Goal: Task Accomplishment & Management: Use online tool/utility

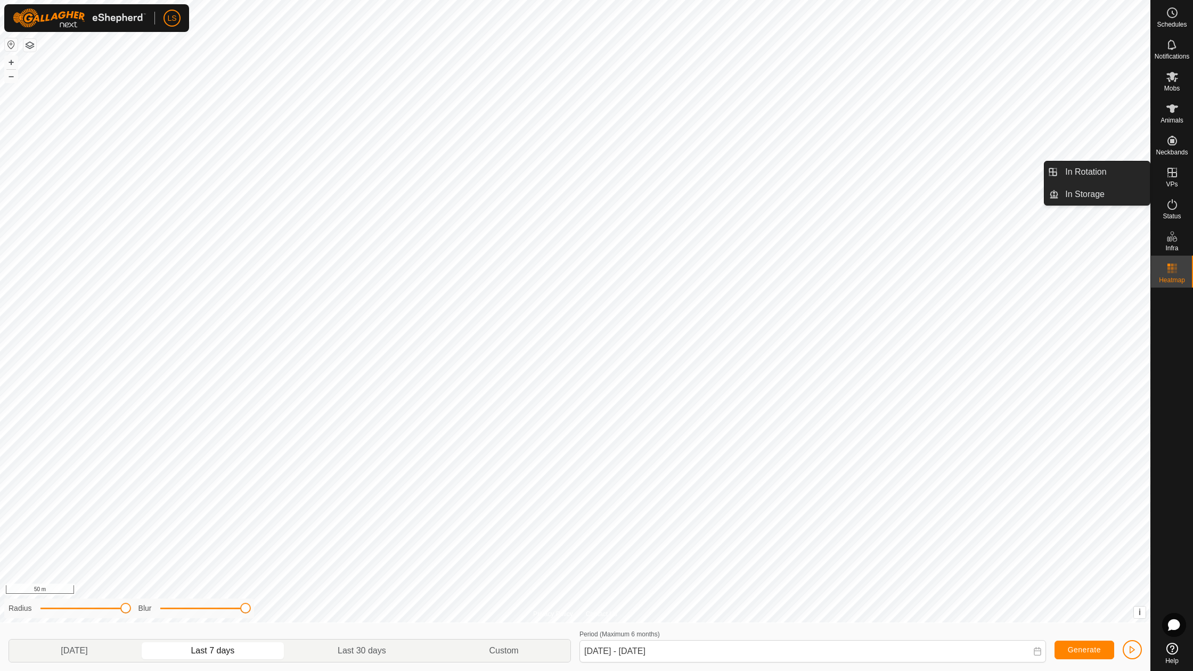
click at [1104, 176] on span "In Rotation" at bounding box center [1086, 172] width 41 height 13
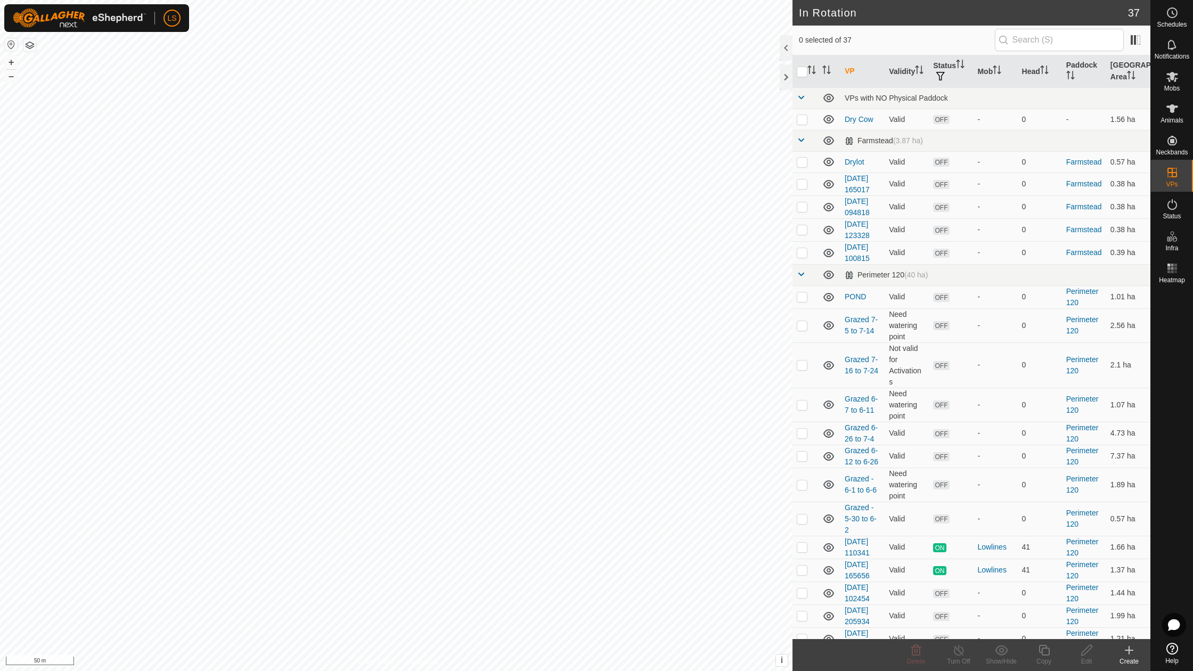
click at [1104, 176] on td "Farmstead" at bounding box center [1084, 184] width 44 height 23
click at [1084, 173] on td "Farmstead" at bounding box center [1084, 161] width 44 height 21
click at [1130, 651] on icon at bounding box center [1129, 650] width 13 height 13
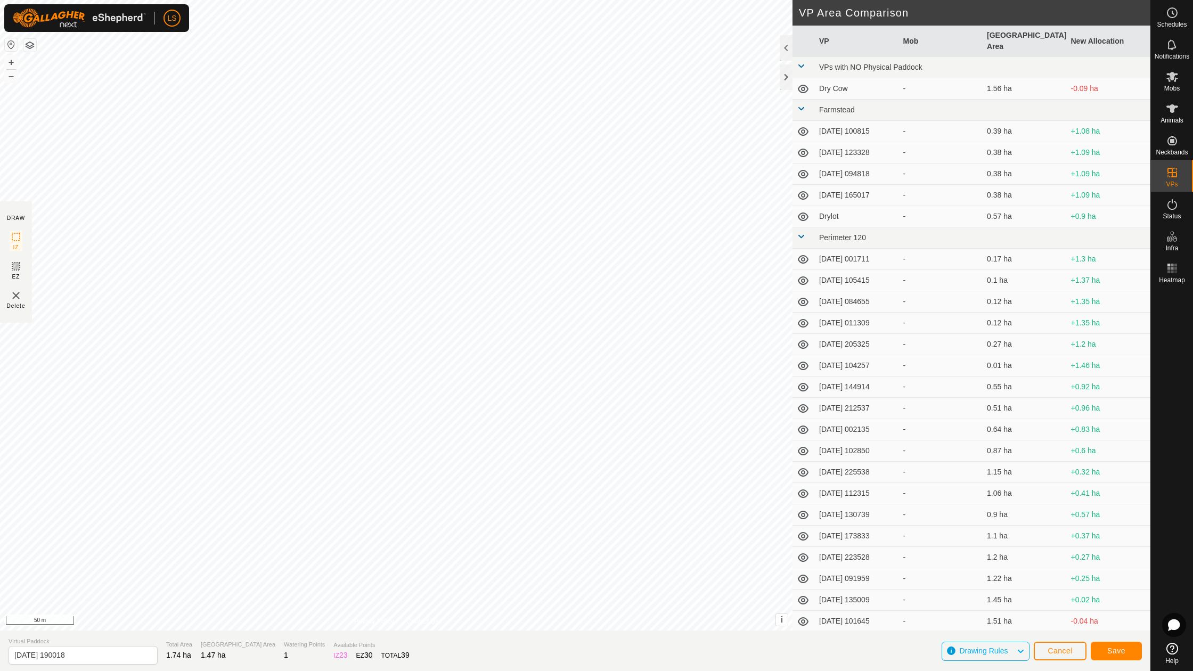
click at [1109, 652] on span "Save" at bounding box center [1117, 651] width 18 height 9
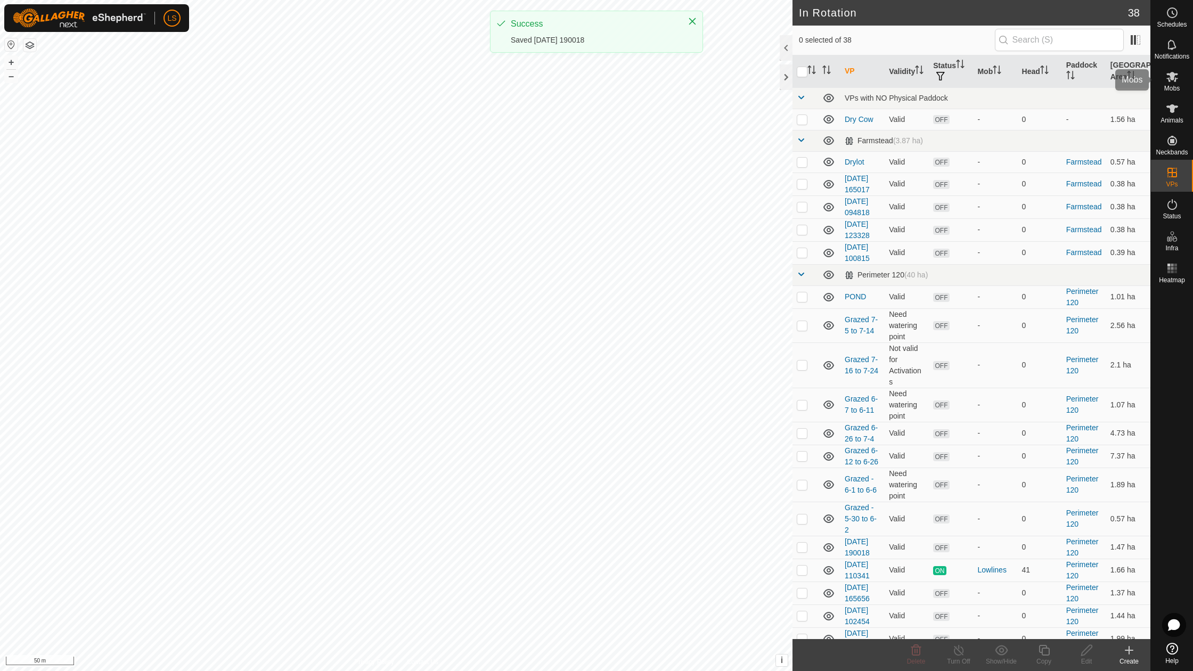
click at [1173, 74] on icon at bounding box center [1173, 77] width 12 height 10
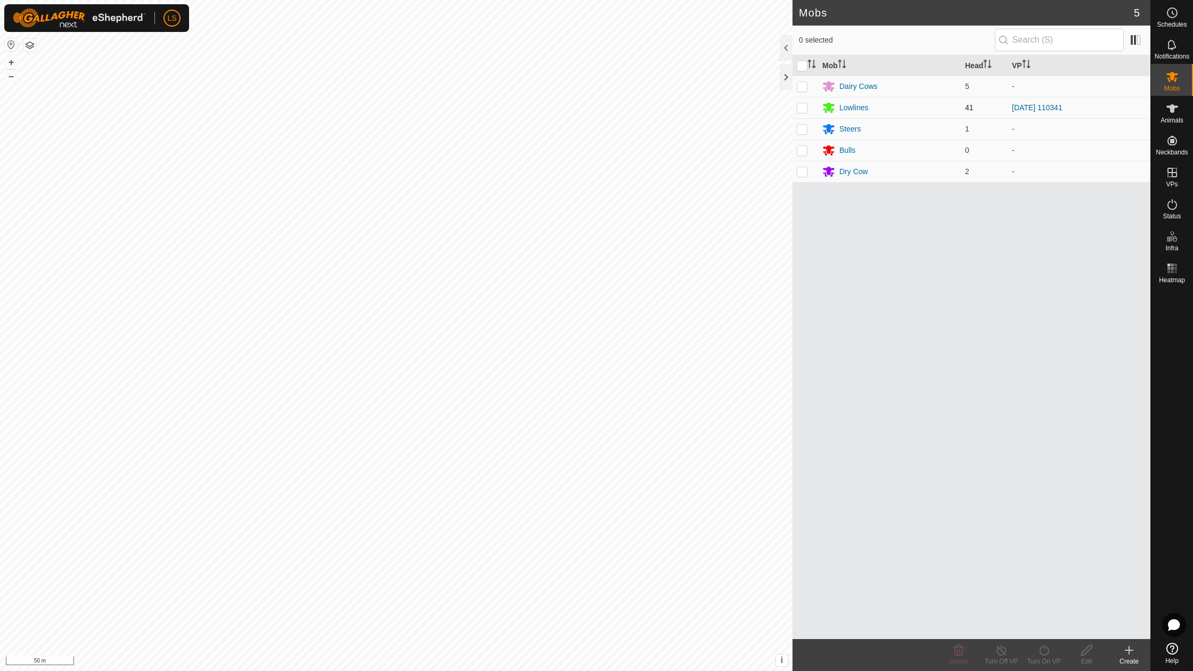
click at [802, 103] on p-checkbox at bounding box center [802, 107] width 11 height 9
checkbox input "true"
click at [1041, 655] on icon at bounding box center [1044, 650] width 13 height 13
click at [1043, 627] on link "Now" at bounding box center [1075, 626] width 105 height 21
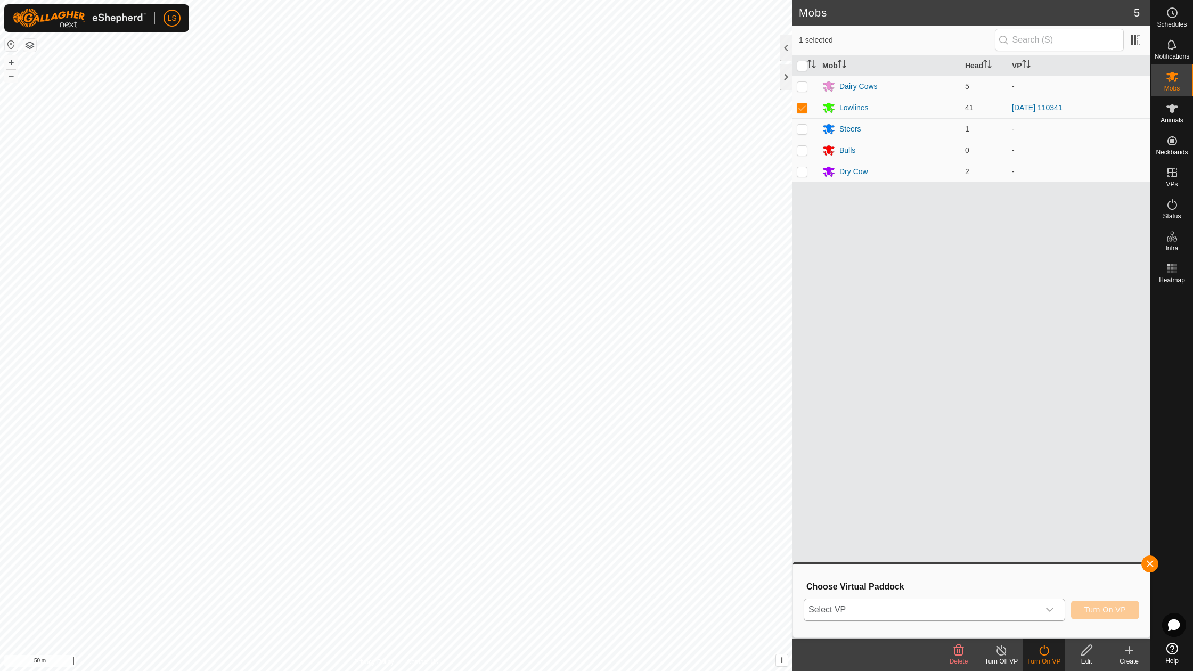
click at [1047, 608] on icon "dropdown trigger" at bounding box center [1050, 610] width 7 height 4
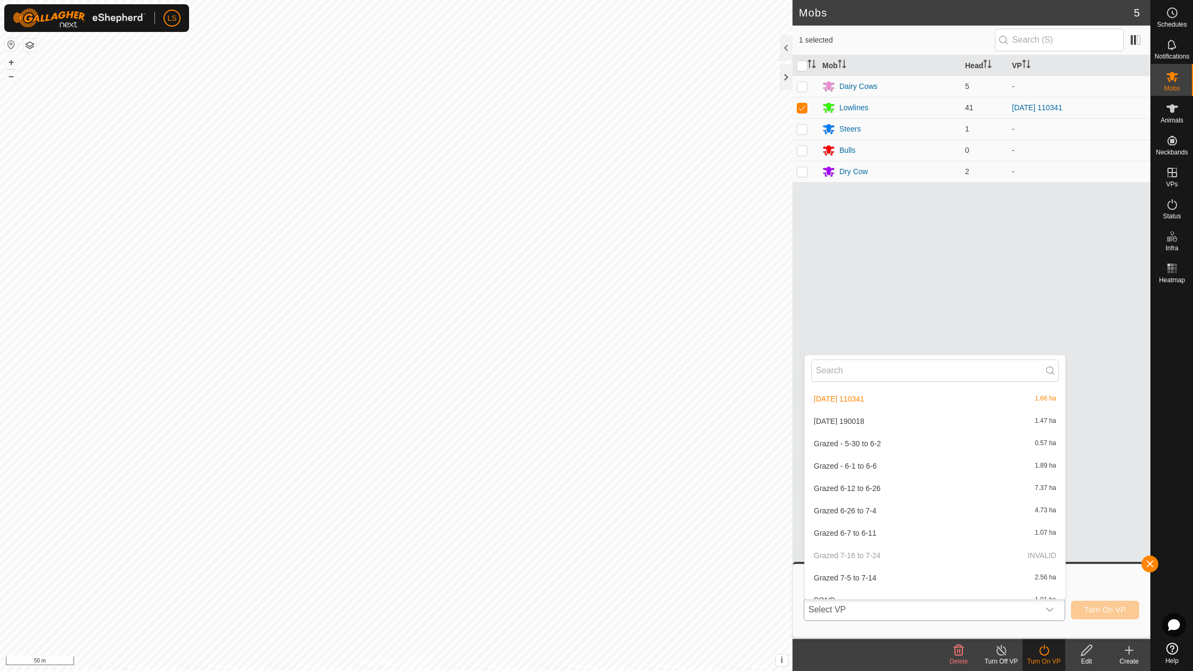
scroll to position [696, 0]
click at [856, 413] on li "[DATE] 190018 1.47 ha" at bounding box center [935, 423] width 261 height 21
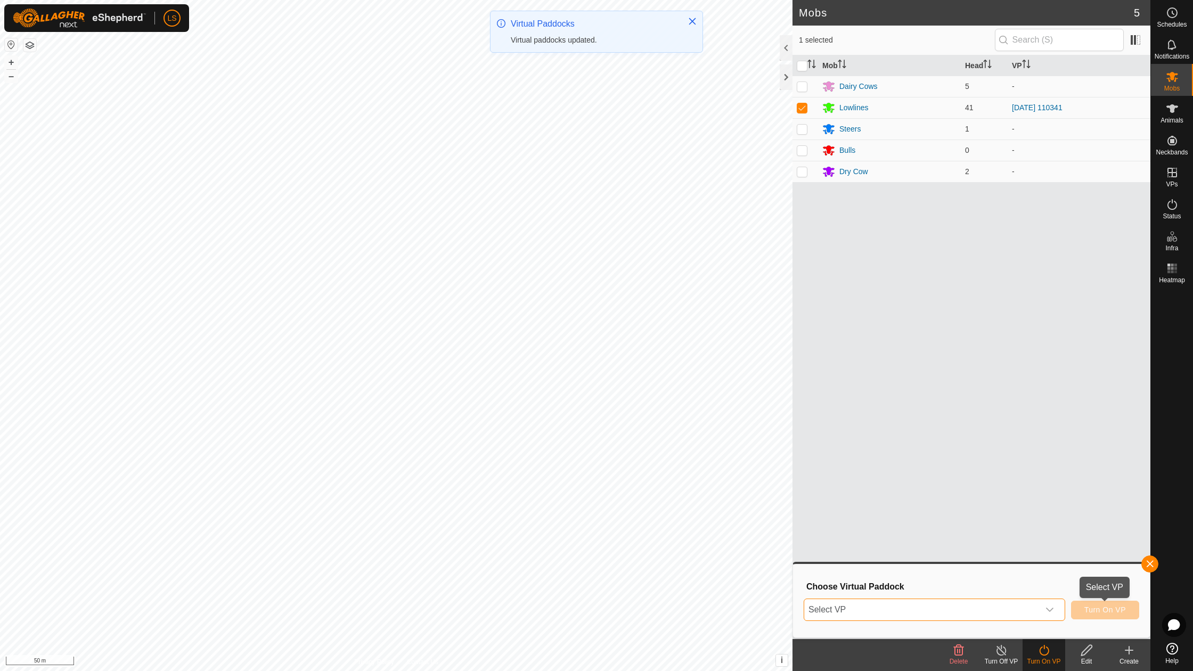
click at [1102, 612] on span "Turn On VP" at bounding box center [1106, 610] width 42 height 9
